Goal: Transaction & Acquisition: Purchase product/service

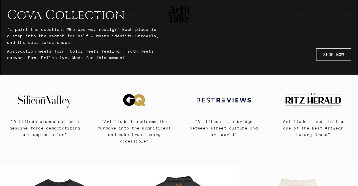
scroll to position [113, 0]
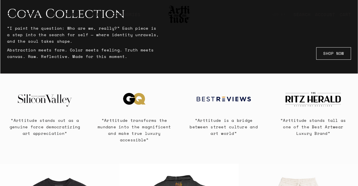
click at [297, 135] on p "“Arttitude stands tall as one of the Best Artwear Luxury Brand”" at bounding box center [312, 127] width 75 height 20
drag, startPoint x: 311, startPoint y: 136, endPoint x: 327, endPoint y: 136, distance: 16.1
click at [327, 136] on p "“Arttitude stands tall as one of the Best Artwear Luxury Brand”" at bounding box center [312, 127] width 75 height 20
copy p "Artwear"
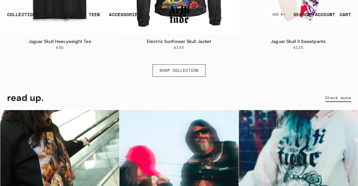
scroll to position [368, 0]
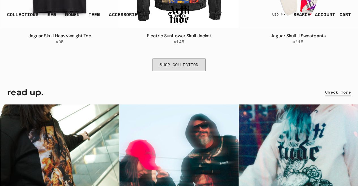
click at [184, 71] on link "SHOP COLLECTION" at bounding box center [178, 65] width 53 height 12
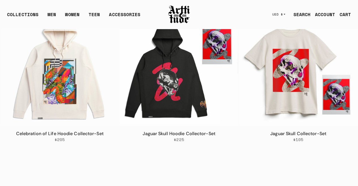
scroll to position [113, 0]
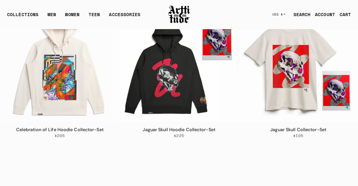
click at [72, 76] on img at bounding box center [59, 62] width 119 height 119
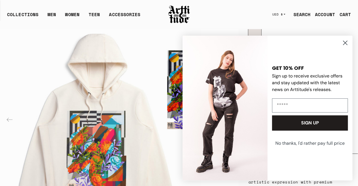
scroll to position [113, 0]
click at [346, 44] on circle "Close dialog" at bounding box center [344, 42] width 9 height 9
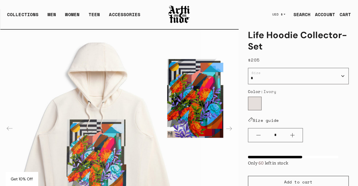
scroll to position [28, 0]
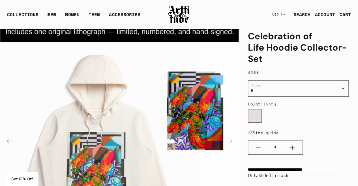
click at [256, 118] on label "Ivory" at bounding box center [255, 116] width 14 height 14
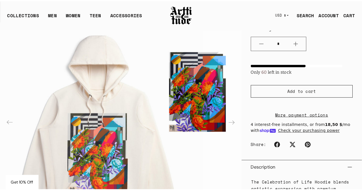
scroll to position [141, 0]
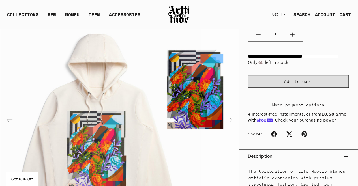
click at [297, 82] on span "Add to cart" at bounding box center [298, 82] width 28 height 6
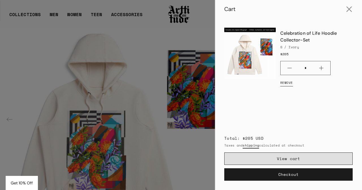
click at [301, 157] on link "View cart" at bounding box center [288, 159] width 128 height 12
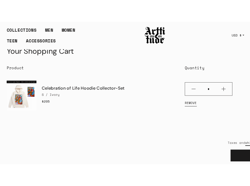
scroll to position [18, 0]
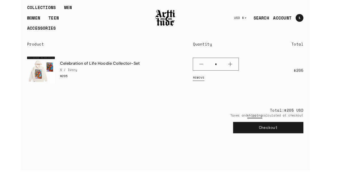
scroll to position [8, 0]
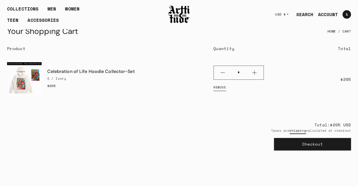
click at [250, 145] on button "Checkout" at bounding box center [312, 144] width 77 height 12
